Goal: Information Seeking & Learning: Find specific page/section

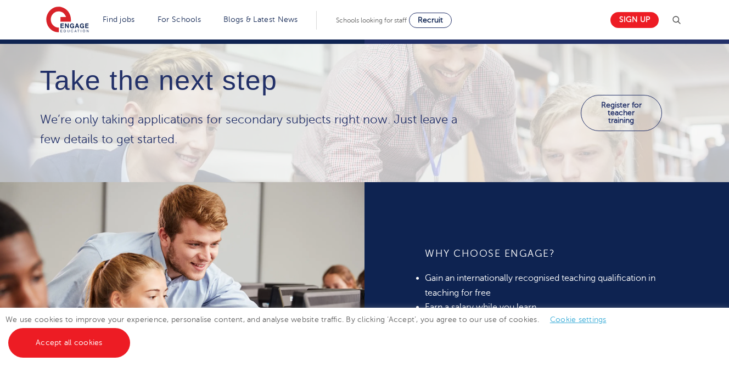
scroll to position [622, 0]
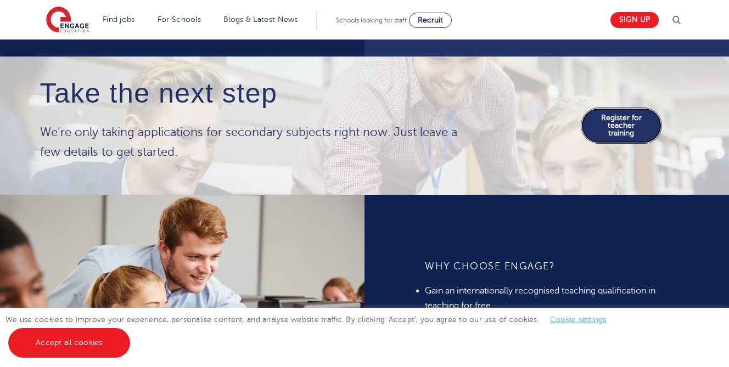
click at [631, 131] on link "Register for teacher training" at bounding box center [621, 126] width 81 height 36
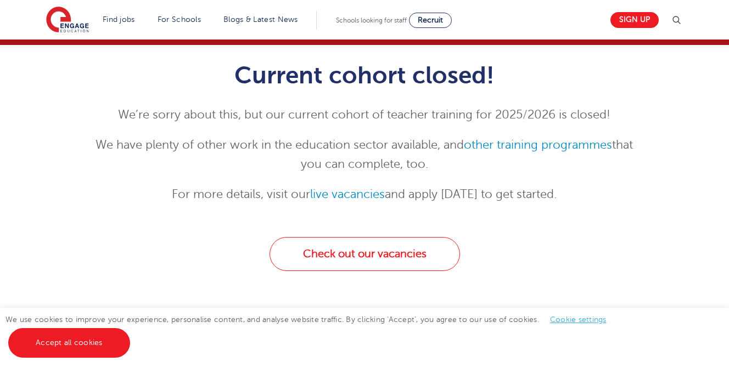
scroll to position [106, 0]
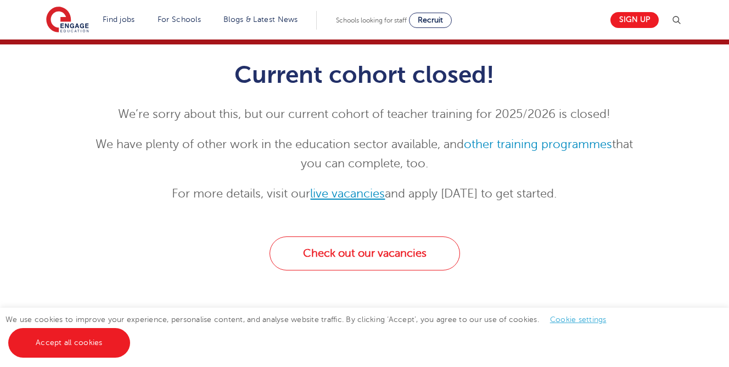
click at [376, 195] on link "live vacancies" at bounding box center [347, 193] width 75 height 13
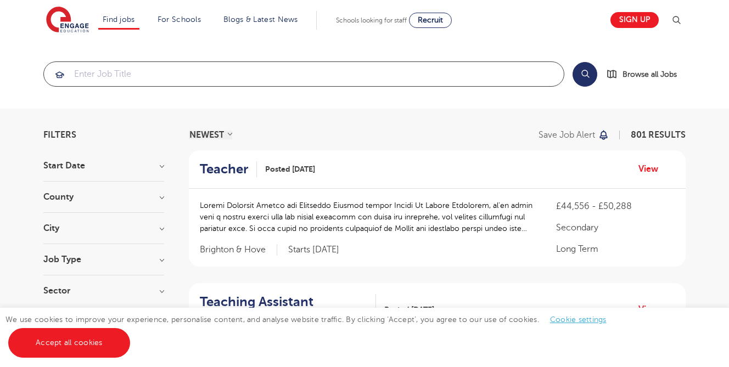
click at [394, 68] on input "search" at bounding box center [304, 74] width 520 height 24
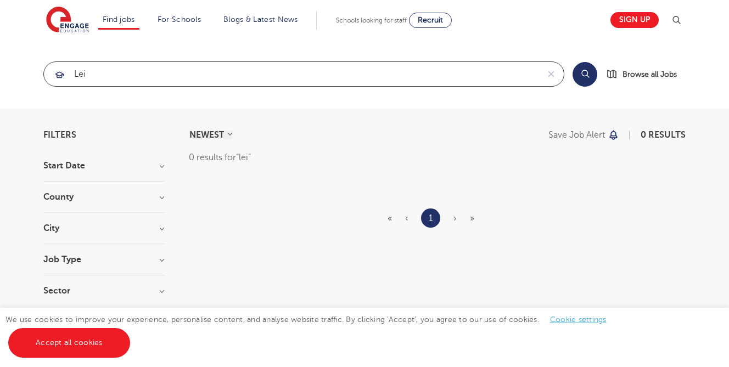
type input "lei"
click at [143, 186] on section "Start Date County City Job Type Sector" at bounding box center [103, 233] width 121 height 145
click at [82, 198] on h3 "County" at bounding box center [103, 197] width 121 height 9
click at [148, 80] on input "lei" at bounding box center [291, 74] width 495 height 24
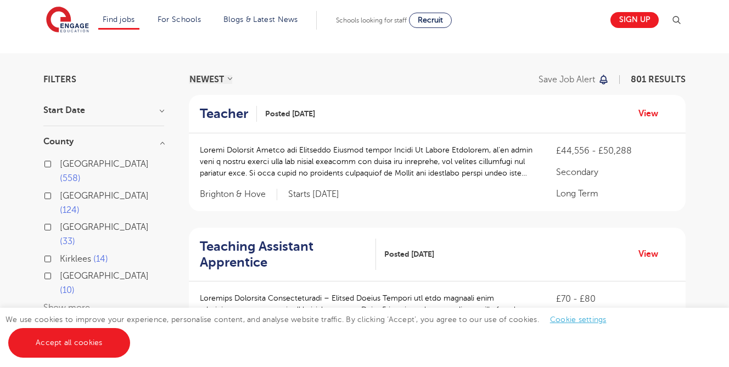
scroll to position [56, 0]
click at [75, 244] on div "London 558 Hertfordshire 124 Leeds 33 Kirklees 14 East Sussex 10 Show more" at bounding box center [103, 236] width 121 height 158
click at [68, 303] on button "Show more" at bounding box center [66, 308] width 47 height 10
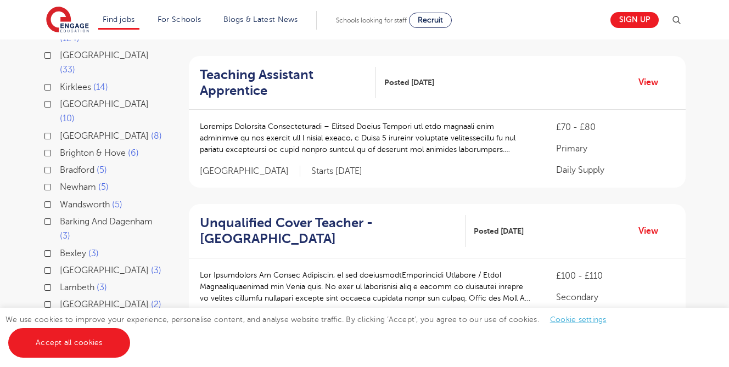
scroll to position [155, 0]
